Goal: Navigation & Orientation: Find specific page/section

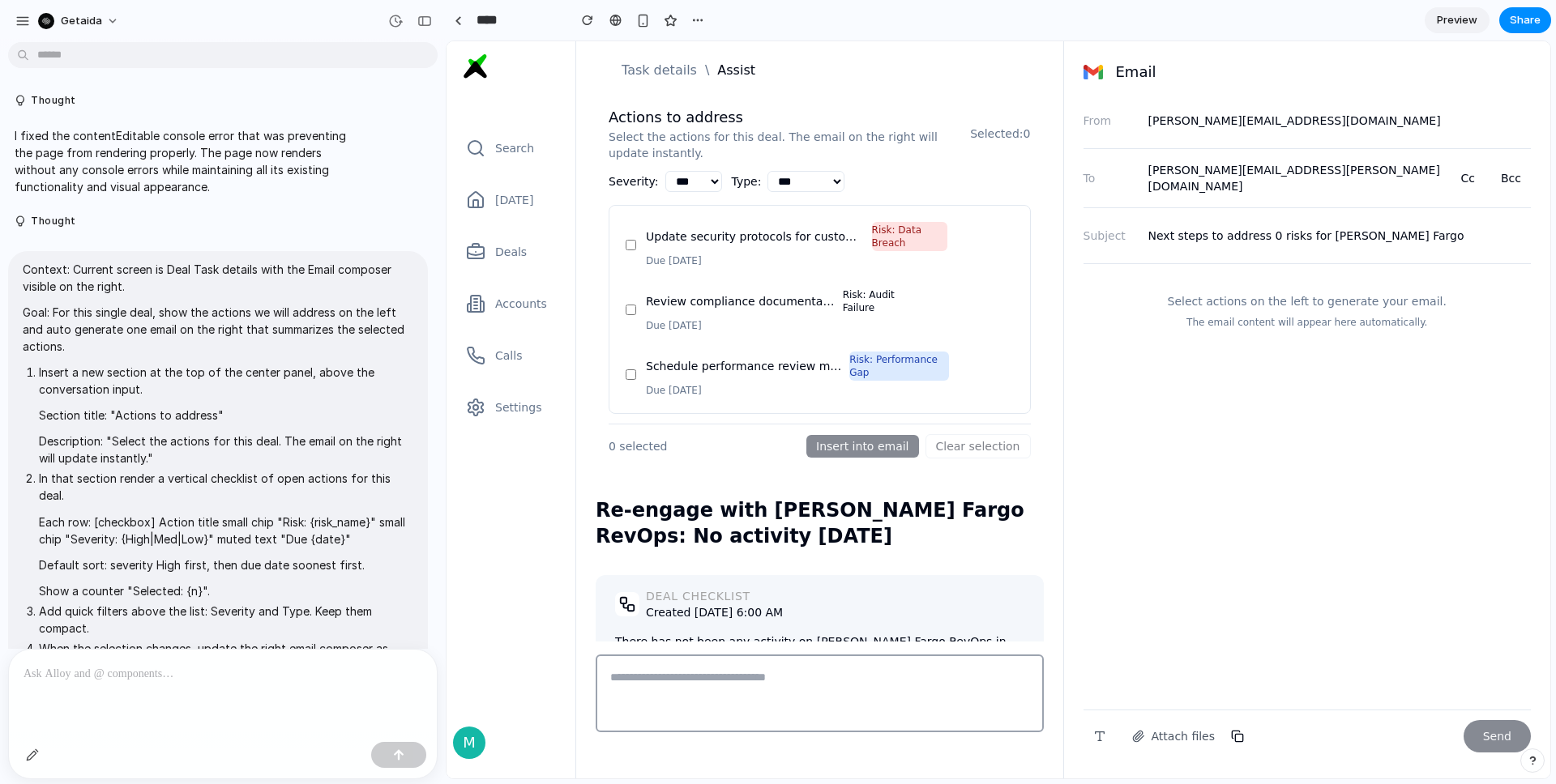
scroll to position [1597, 0]
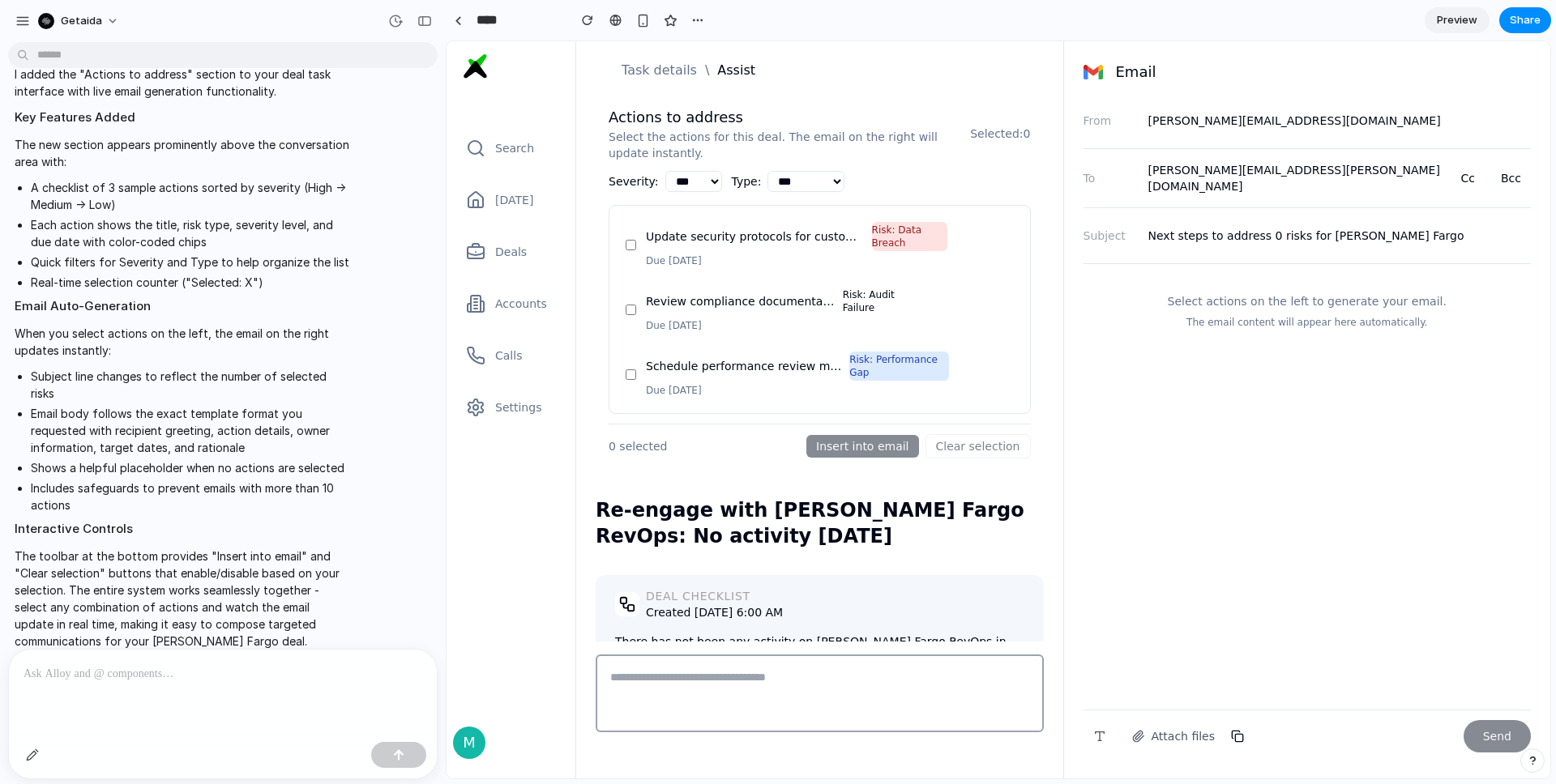
click at [1446, 30] on link "Preview" at bounding box center [1458, 20] width 65 height 26
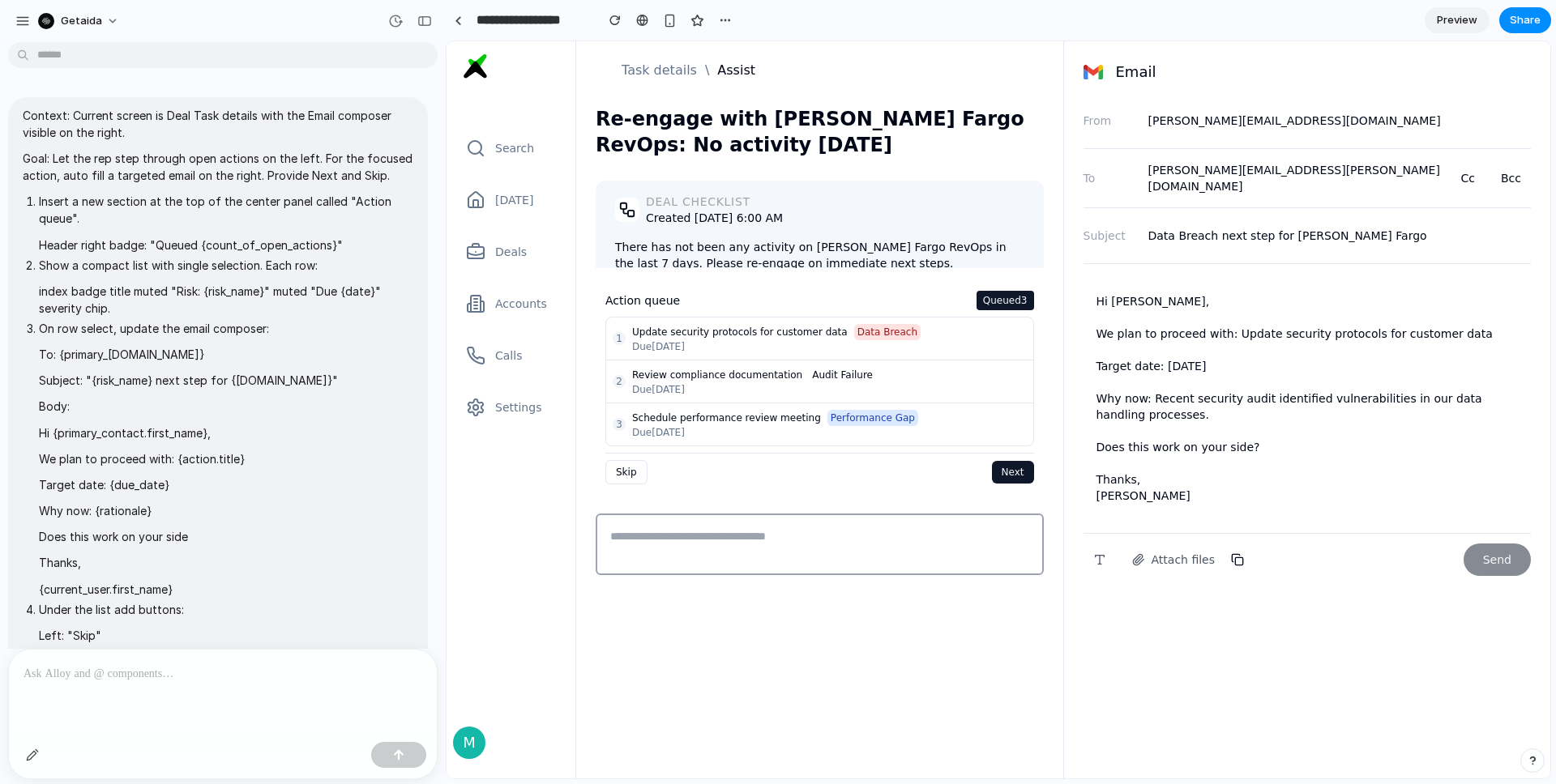
scroll to position [1490, 0]
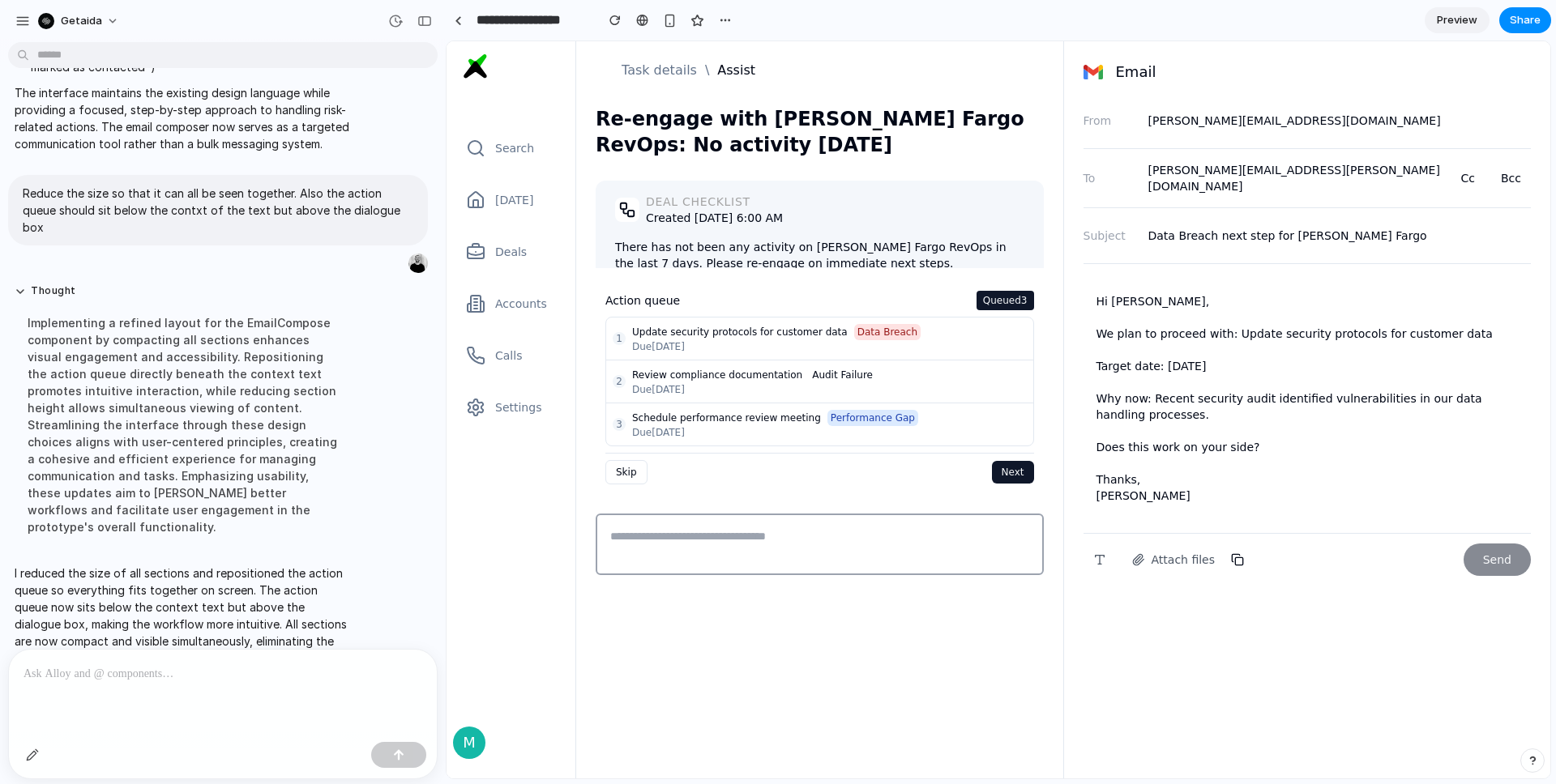
click at [1432, 18] on link "Preview" at bounding box center [1458, 20] width 65 height 26
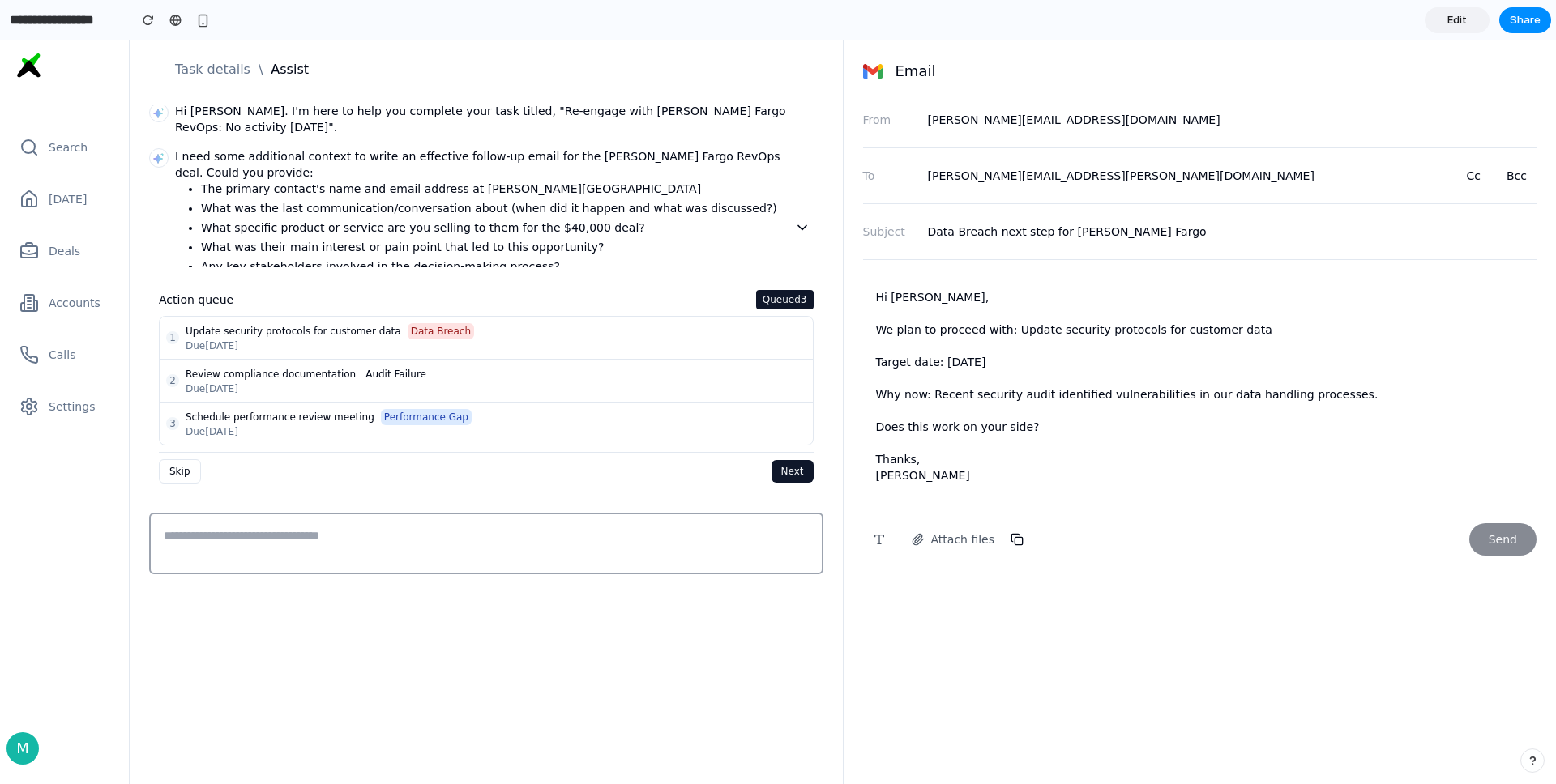
scroll to position [224, 0]
